Goal: Task Accomplishment & Management: Use online tool/utility

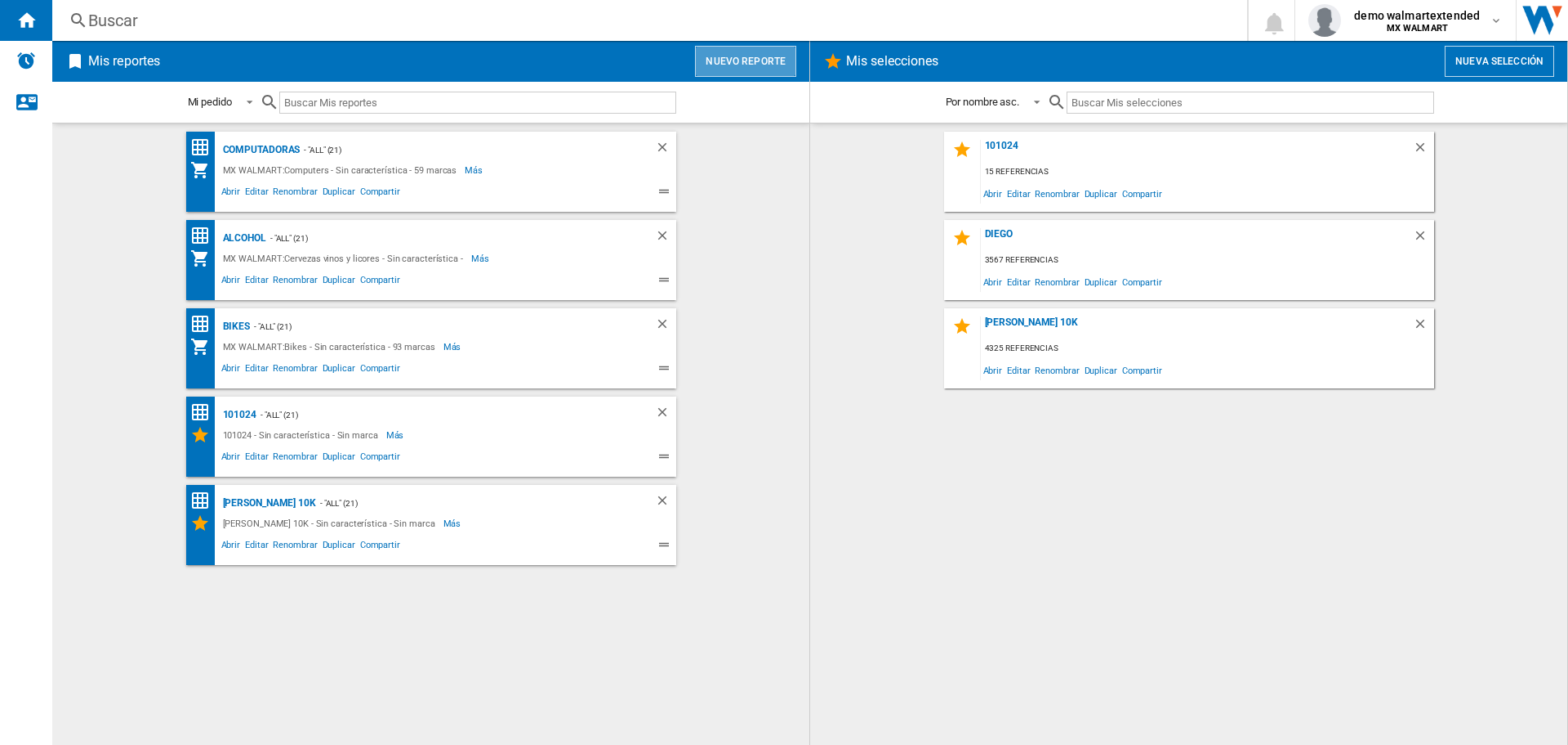
click at [775, 72] on button "Nuevo reporte" at bounding box center [745, 60] width 102 height 31
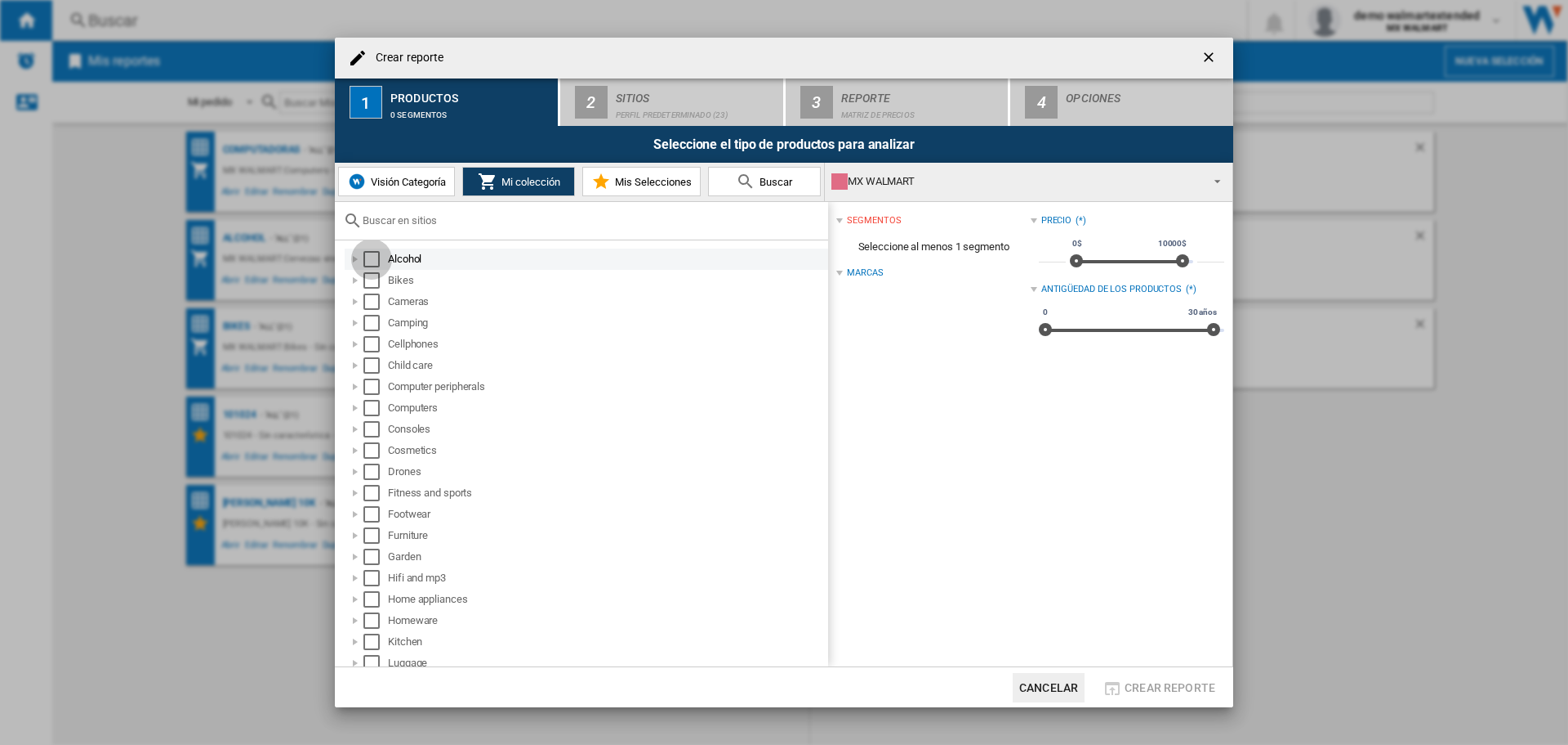
click at [375, 255] on div "Select" at bounding box center [371, 259] width 16 height 16
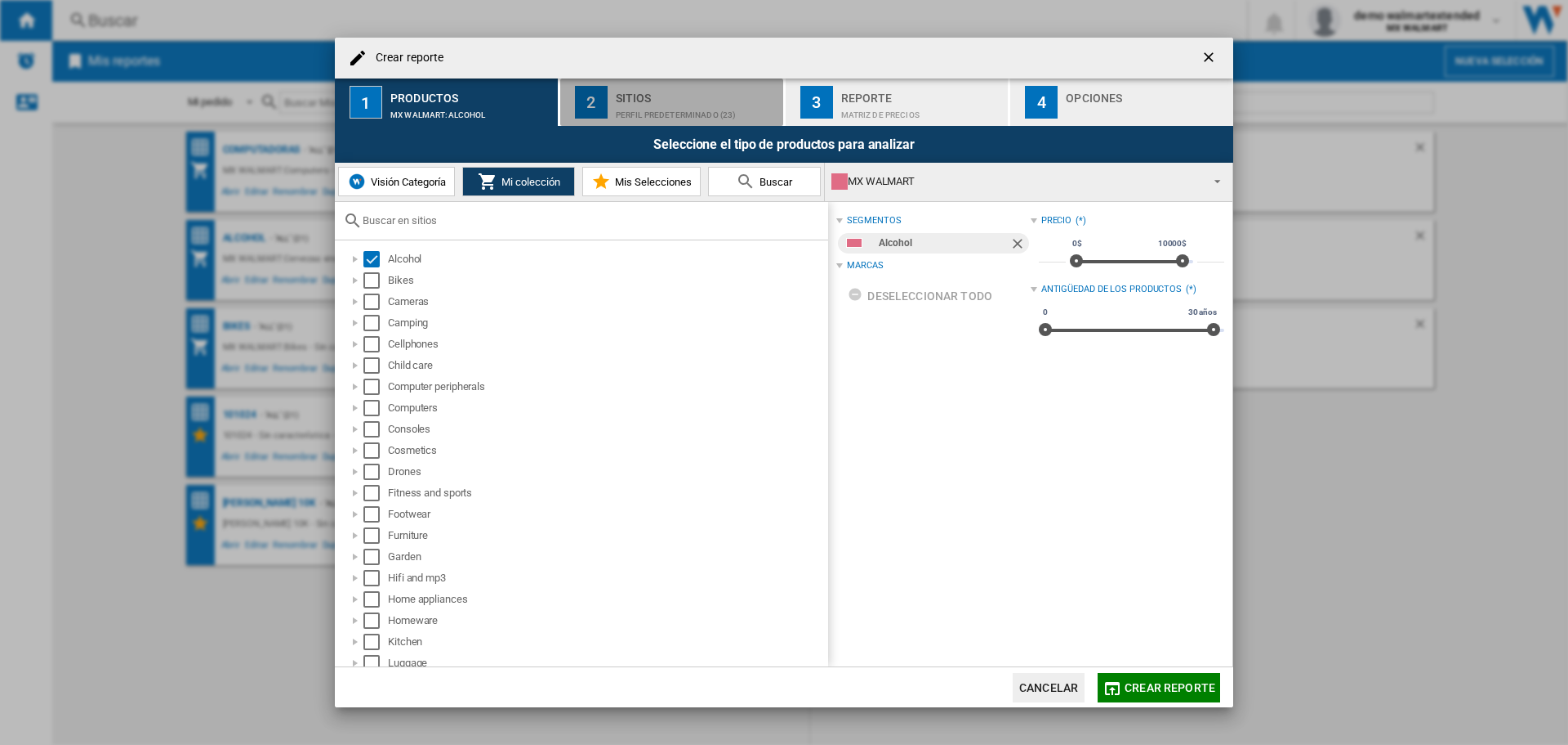
click at [600, 117] on div "2" at bounding box center [591, 102] width 33 height 33
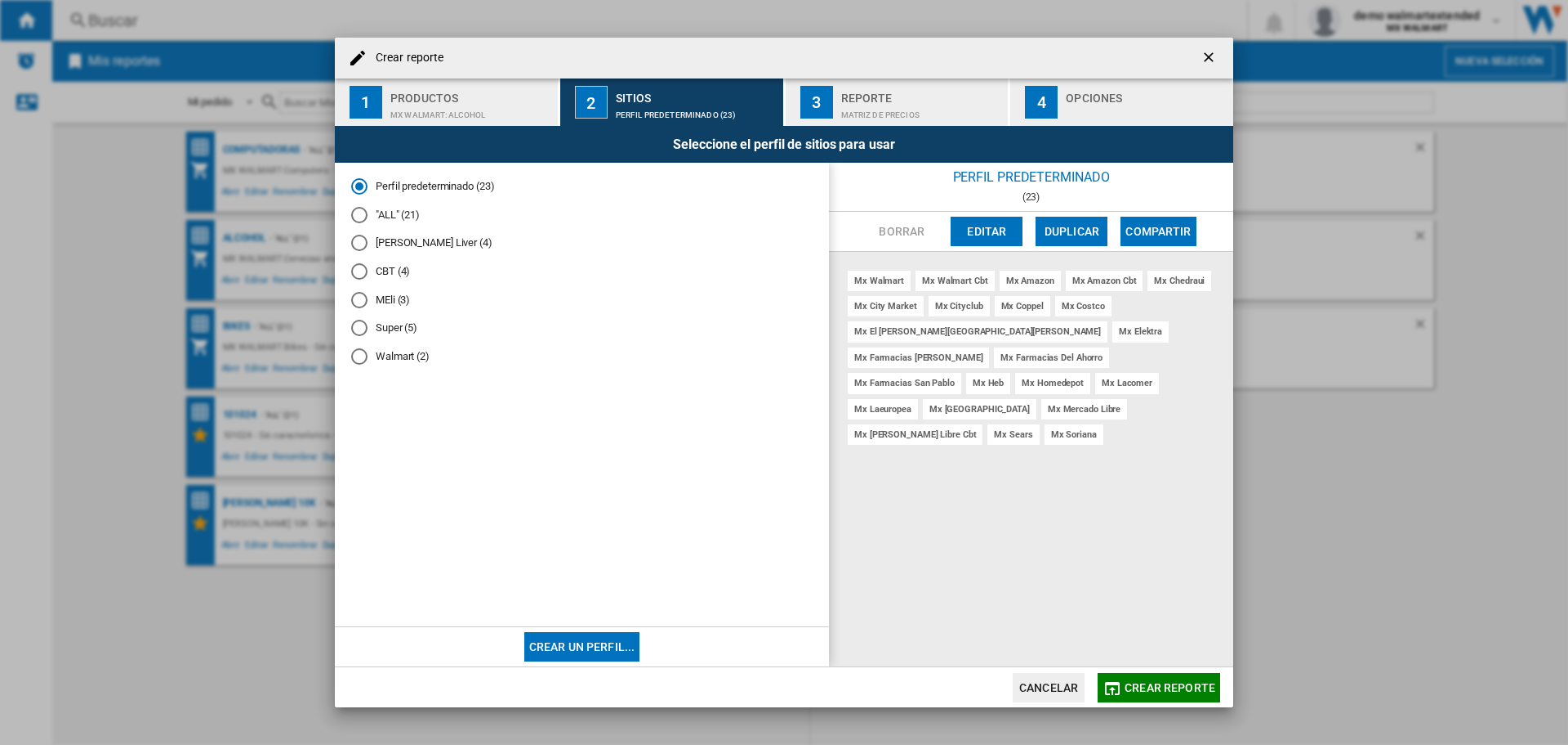
click at [363, 215] on div at bounding box center [358, 214] width 16 height 16
click at [1043, 679] on button "Cancelar" at bounding box center [1049, 687] width 72 height 29
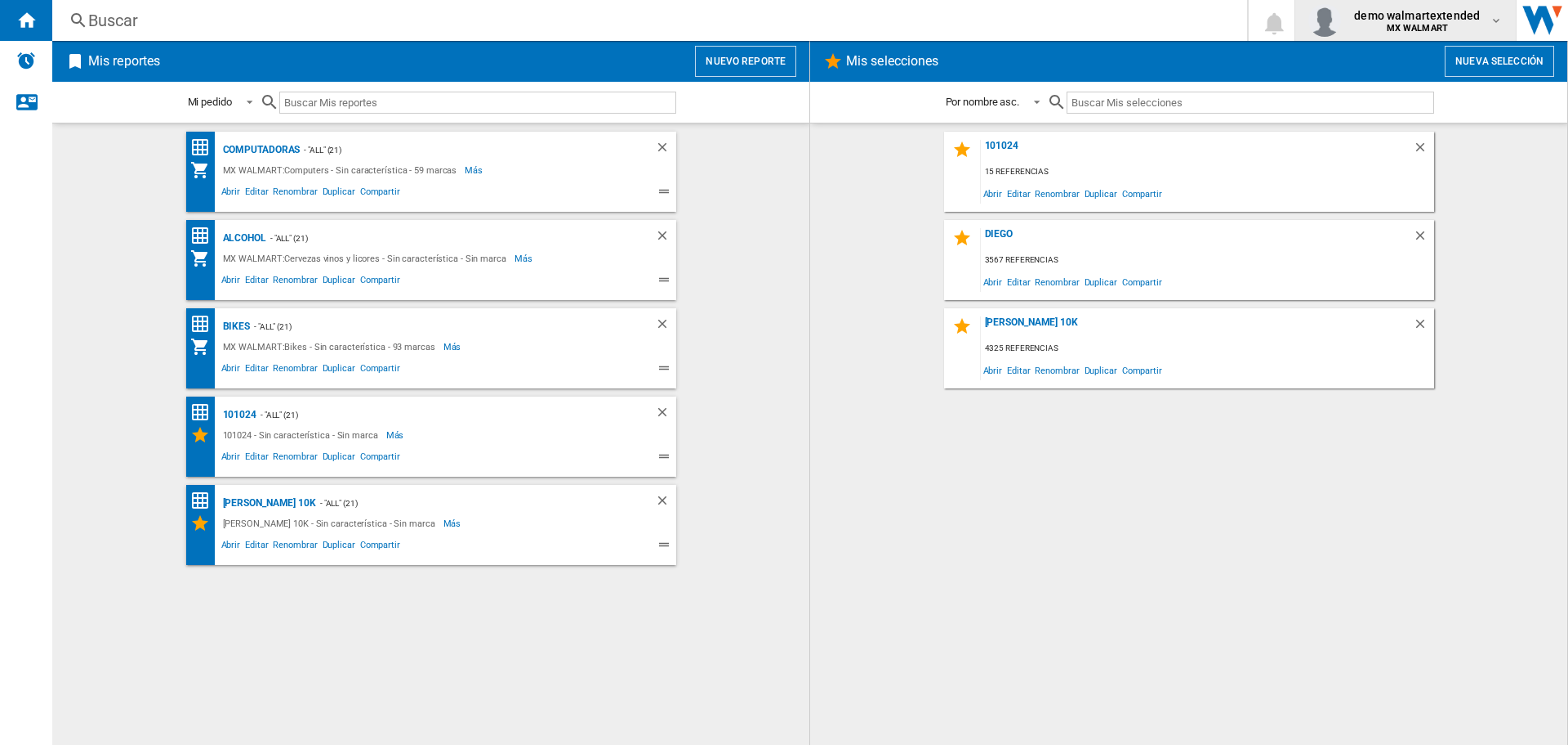
click at [1400, 27] on b "MX WALMART" at bounding box center [1417, 28] width 61 height 11
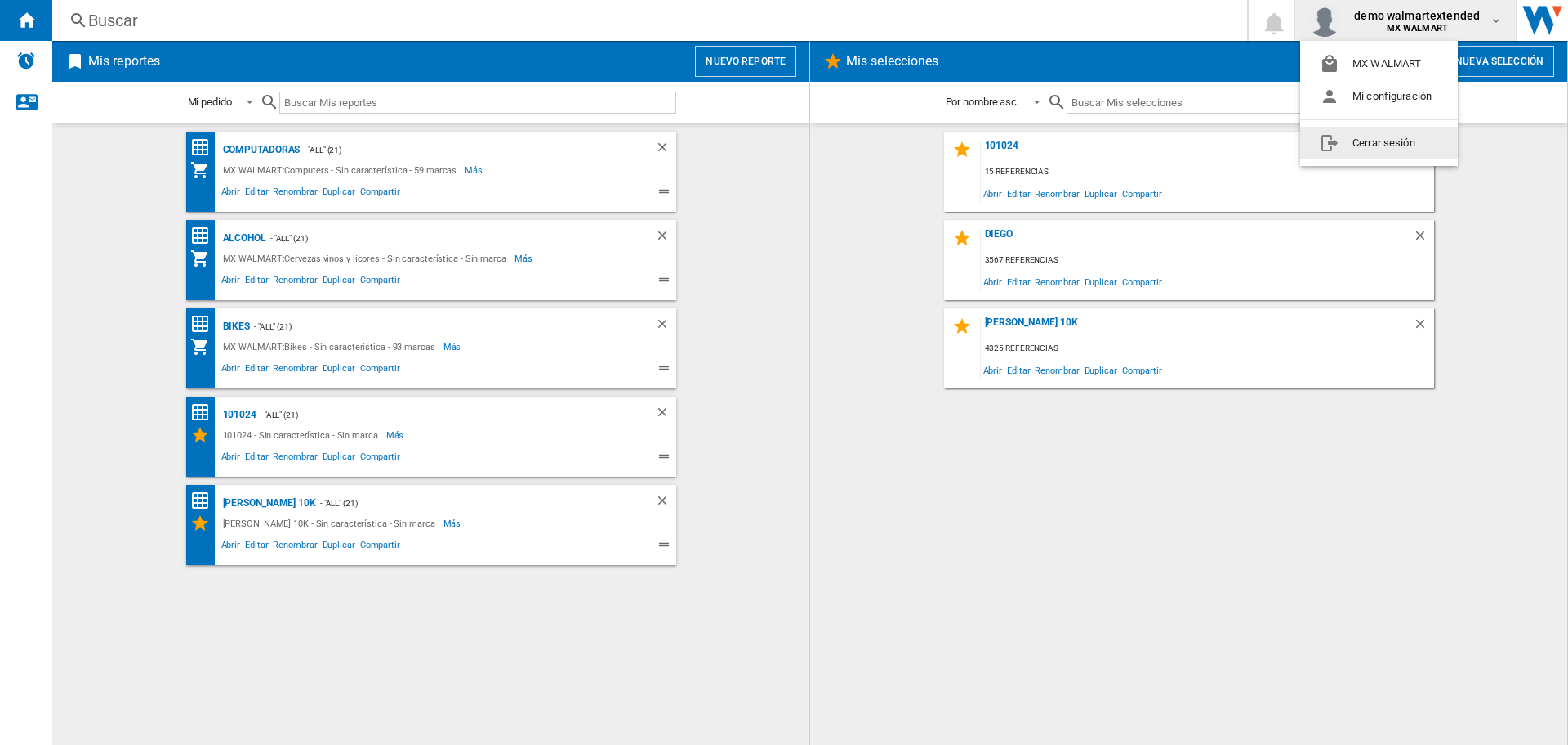
click at [1402, 134] on button "Cerrar sesión" at bounding box center [1379, 143] width 158 height 33
